Goal: Find specific page/section: Find specific page/section

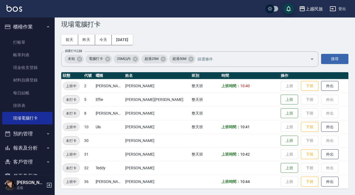
scroll to position [25, 0]
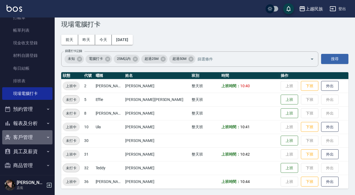
click at [31, 138] on button "客戶管理" at bounding box center [27, 137] width 50 height 14
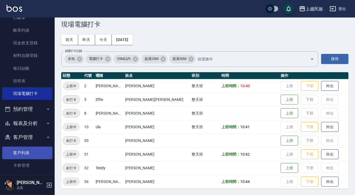
click at [34, 150] on link "客戶列表" at bounding box center [27, 153] width 50 height 13
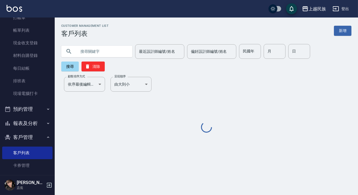
click at [93, 51] on input "text" at bounding box center [102, 51] width 51 height 15
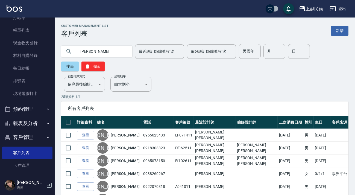
type input "[PERSON_NAME]"
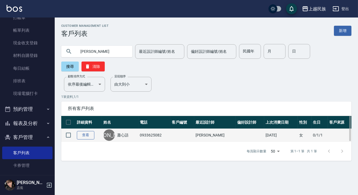
click at [90, 136] on link "查看" at bounding box center [85, 135] width 17 height 8
